Goal: Obtain resource: Obtain resource

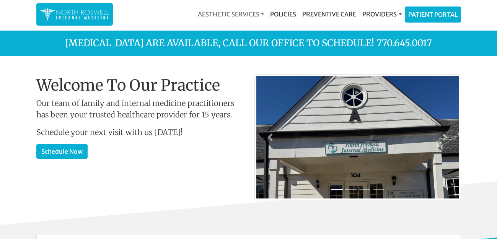
click at [252, 13] on link "Aesthetic Services" at bounding box center [231, 14] width 72 height 15
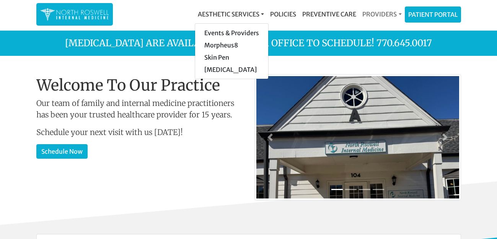
click at [389, 9] on link "Providers" at bounding box center [381, 14] width 45 height 15
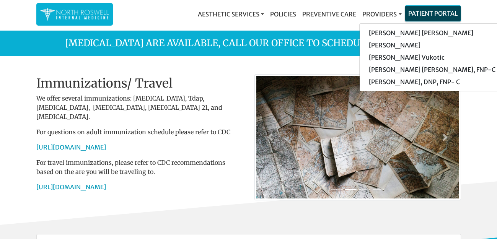
click at [424, 11] on link "Patient Portal" at bounding box center [432, 13] width 55 height 15
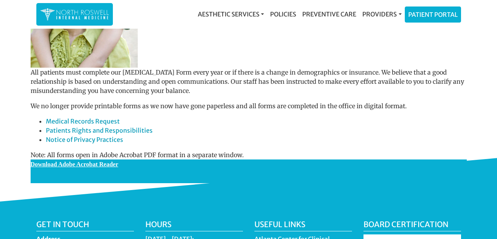
scroll to position [122, 0]
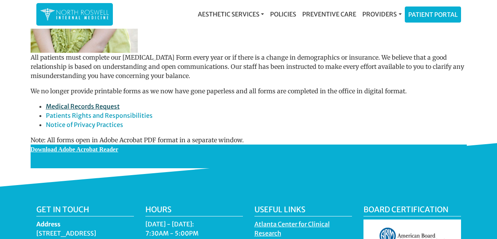
click at [96, 106] on link "Medical Records Request" at bounding box center [83, 107] width 74 height 8
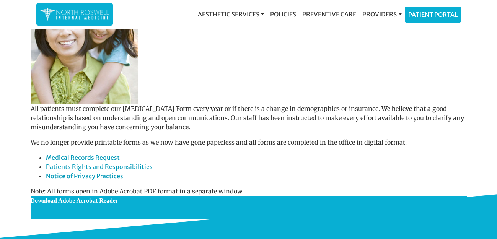
scroll to position [72, 0]
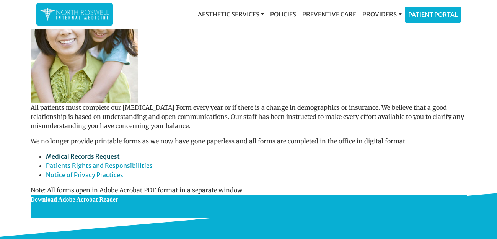
click at [91, 157] on link "Medical Records Request" at bounding box center [83, 157] width 74 height 8
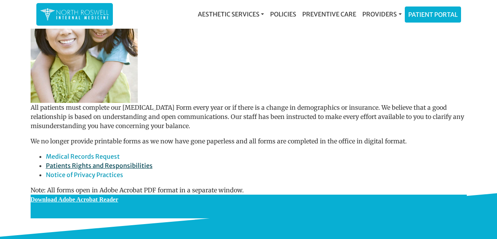
click at [111, 166] on link "Patients Rights and Responsibilities" at bounding box center [99, 166] width 107 height 8
click at [288, 12] on link "Policies" at bounding box center [283, 14] width 32 height 15
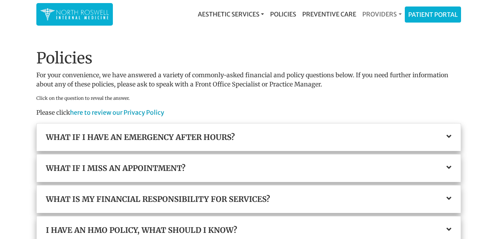
click at [389, 15] on link "Providers" at bounding box center [381, 14] width 45 height 15
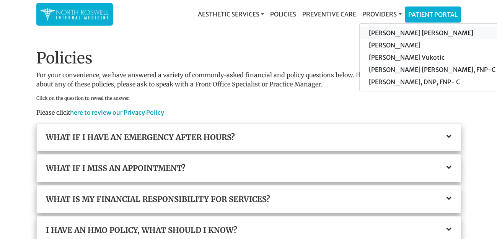
click at [385, 30] on link "[PERSON_NAME] [PERSON_NAME]" at bounding box center [432, 33] width 145 height 12
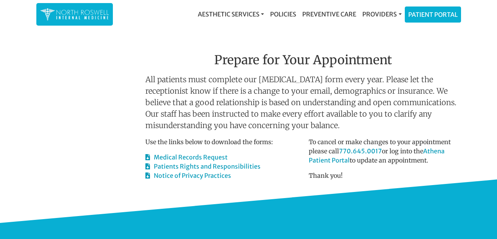
scroll to position [338, 0]
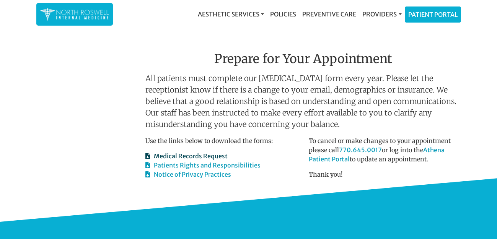
click at [203, 156] on link "Medical Records Request" at bounding box center [186, 156] width 82 height 8
